Goal: Task Accomplishment & Management: Complete application form

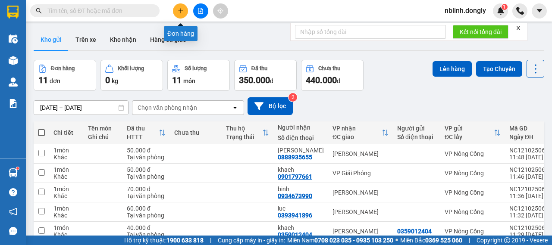
click at [179, 17] on button at bounding box center [180, 10] width 15 height 15
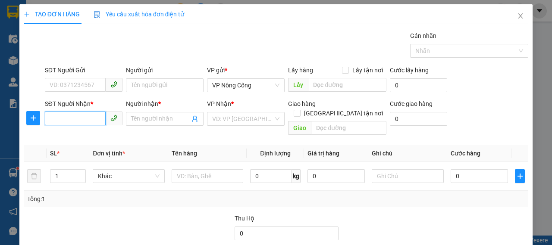
click at [72, 118] on input "SĐT Người Nhận *" at bounding box center [75, 119] width 61 height 14
click at [56, 119] on input "SĐT Người Nhận *" at bounding box center [75, 119] width 61 height 14
type input "0359749115"
click at [73, 135] on div "0359749115 - long" at bounding box center [83, 135] width 66 height 9
type input "long"
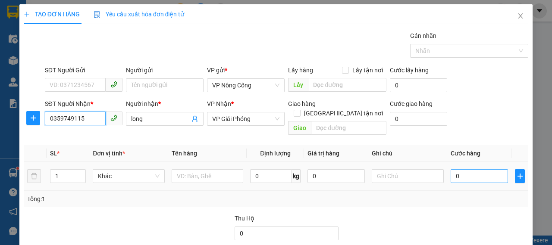
type input "0359749115"
type input "4"
type input "40"
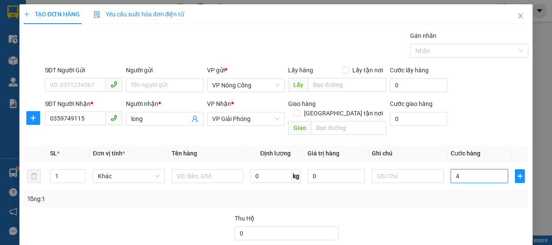
type input "40"
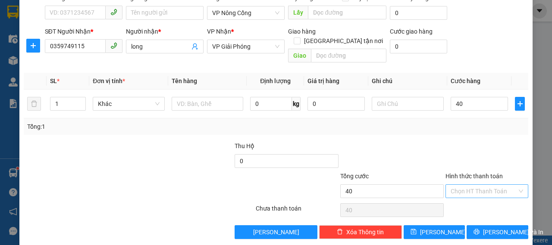
type input "40.000"
click at [463, 185] on input "Hình thức thanh toán" at bounding box center [483, 191] width 66 height 13
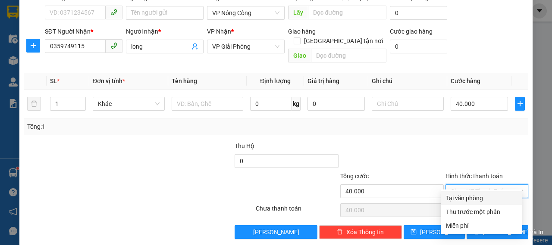
click at [453, 199] on div "Tại văn phòng" at bounding box center [481, 197] width 71 height 9
type input "0"
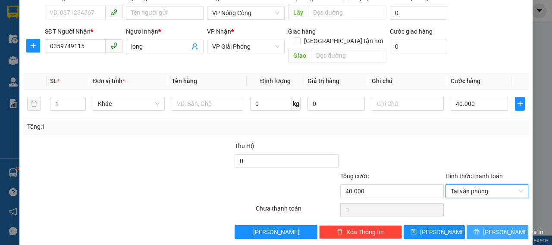
click at [475, 229] on icon "printer" at bounding box center [476, 232] width 6 height 6
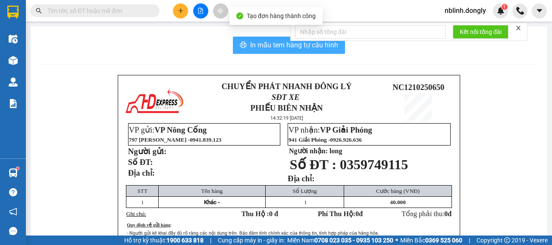
click at [245, 42] on button "In mẫu tem hàng tự cấu hình" at bounding box center [289, 45] width 112 height 17
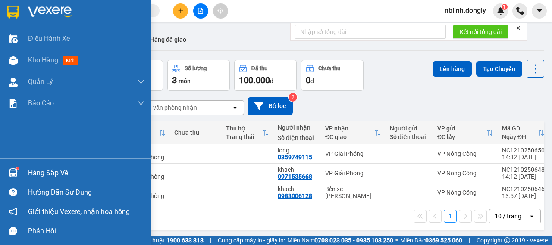
click at [42, 10] on img at bounding box center [50, 12] width 44 height 13
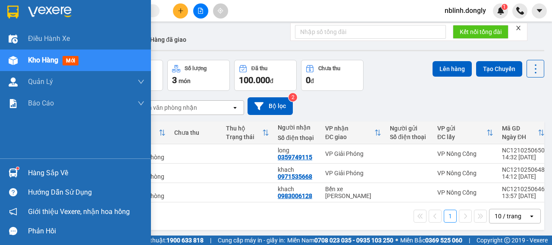
click at [51, 11] on img at bounding box center [50, 12] width 44 height 13
drag, startPoint x: 48, startPoint y: 12, endPoint x: 0, endPoint y: 16, distance: 48.4
click at [48, 13] on img at bounding box center [50, 12] width 44 height 13
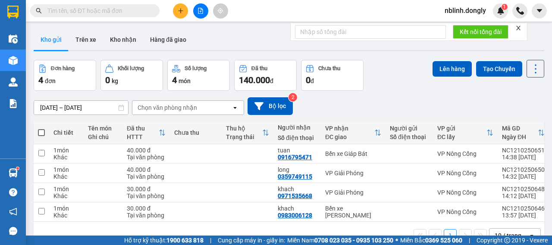
click at [180, 14] on button at bounding box center [180, 10] width 15 height 15
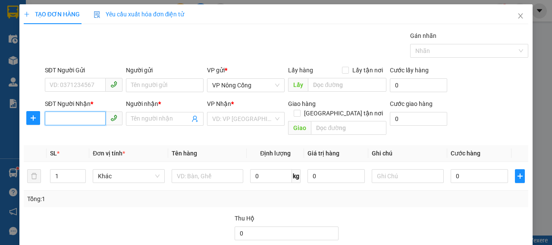
drag, startPoint x: 58, startPoint y: 116, endPoint x: 234, endPoint y: 131, distance: 177.3
click at [57, 117] on input "SĐT Người Nhận *" at bounding box center [75, 119] width 61 height 14
type input "0981610987"
click at [89, 141] on div "0981610987 - Sỹ" at bounding box center [82, 136] width 77 height 14
type input "Sỹ"
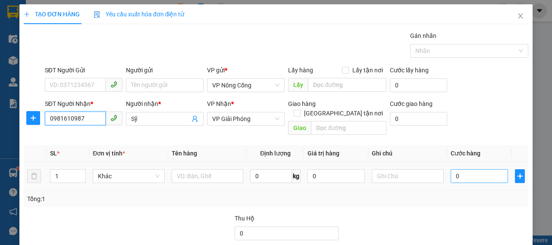
type input "0981610987"
click at [473, 169] on input "0" at bounding box center [478, 176] width 57 height 14
type input "4"
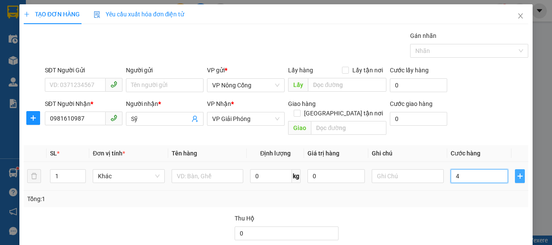
type input "40"
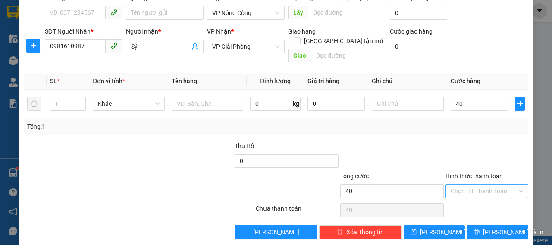
type input "40.000"
click at [469, 185] on input "Hình thức thanh toán" at bounding box center [483, 191] width 66 height 13
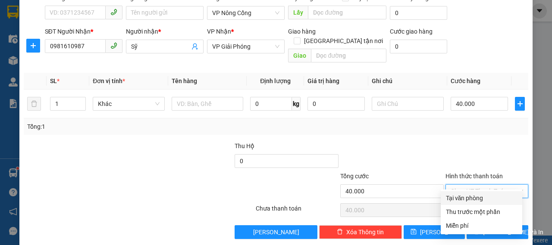
click at [463, 198] on div "Tại văn phòng" at bounding box center [481, 197] width 71 height 9
type input "0"
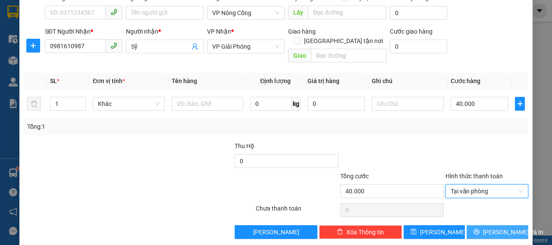
click at [489, 228] on span "Lưu và In" at bounding box center [513, 232] width 60 height 9
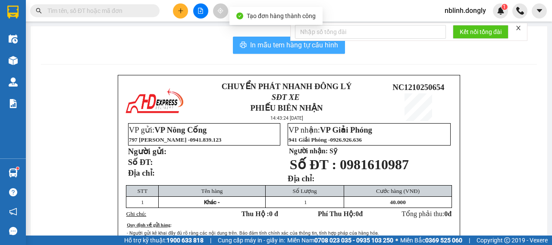
click at [255, 48] on span "In mẫu tem hàng tự cấu hình" at bounding box center [294, 45] width 88 height 11
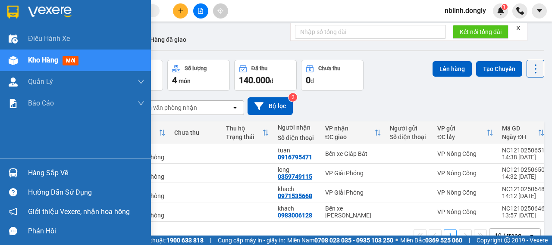
click at [39, 11] on img at bounding box center [50, 12] width 44 height 13
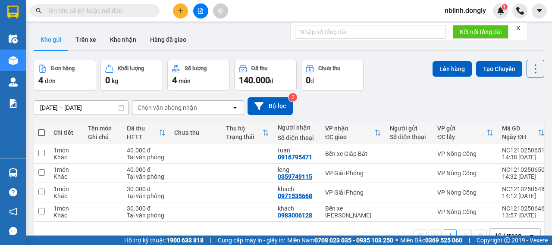
click at [520, 27] on icon "close" at bounding box center [518, 28] width 6 height 6
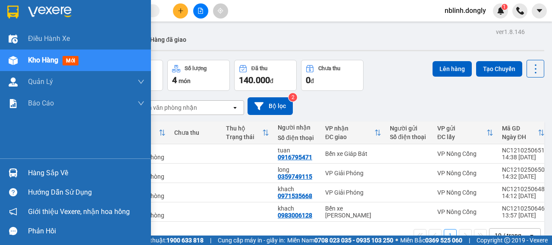
click at [31, 14] on img at bounding box center [50, 12] width 44 height 13
